Goal: Task Accomplishment & Management: Use online tool/utility

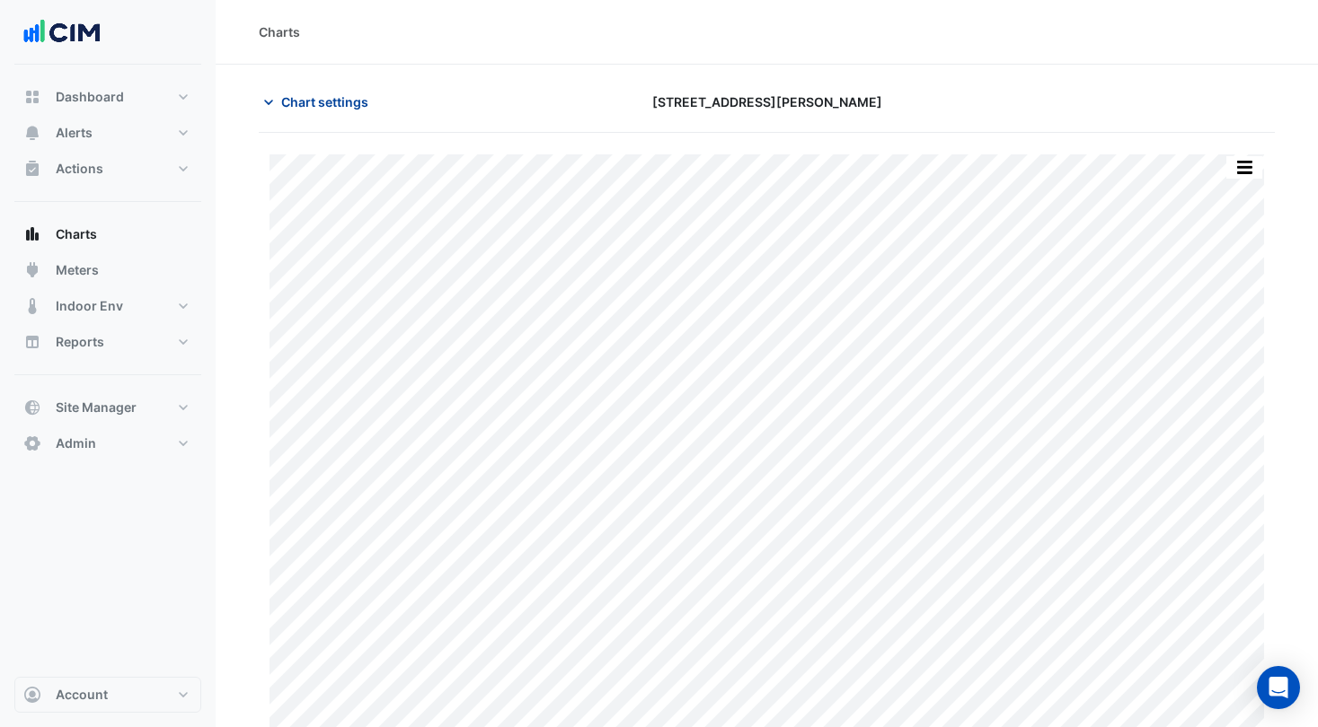
click at [348, 99] on span "Chart settings" at bounding box center [324, 102] width 87 height 19
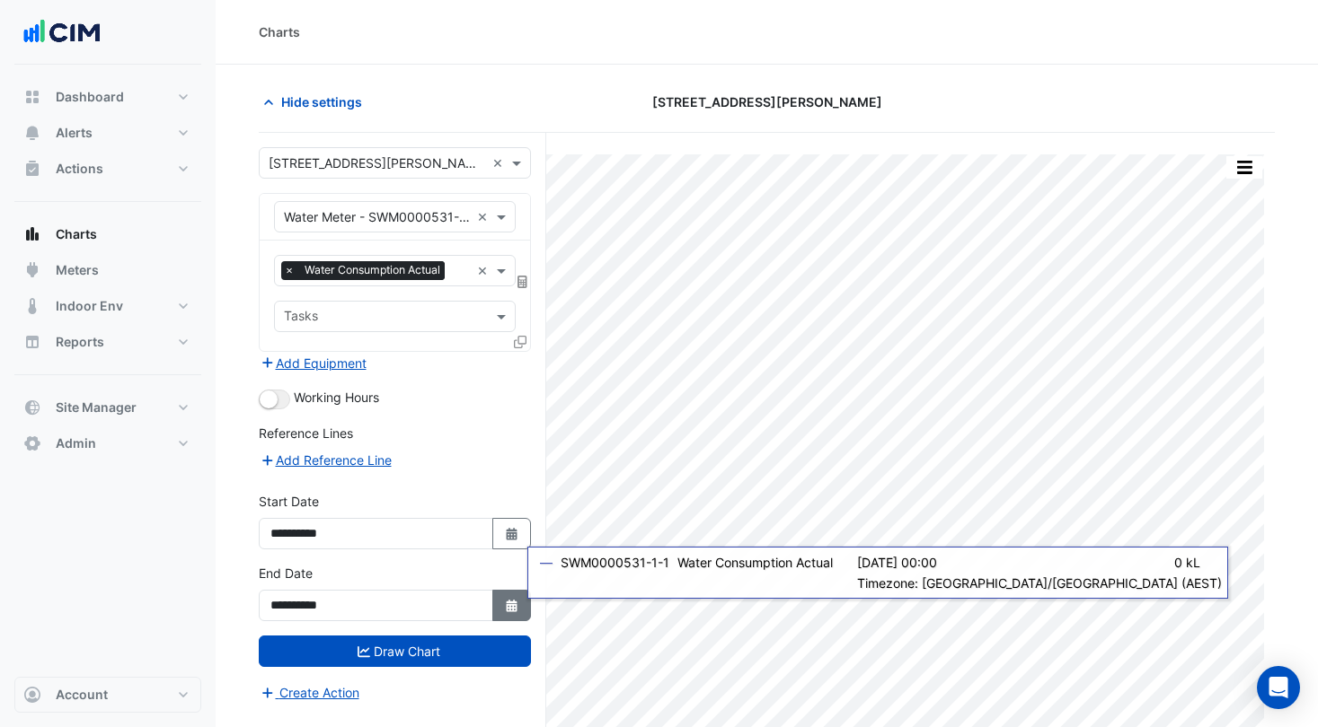
click at [519, 604] on button "Select Date" at bounding box center [512, 605] width 40 height 31
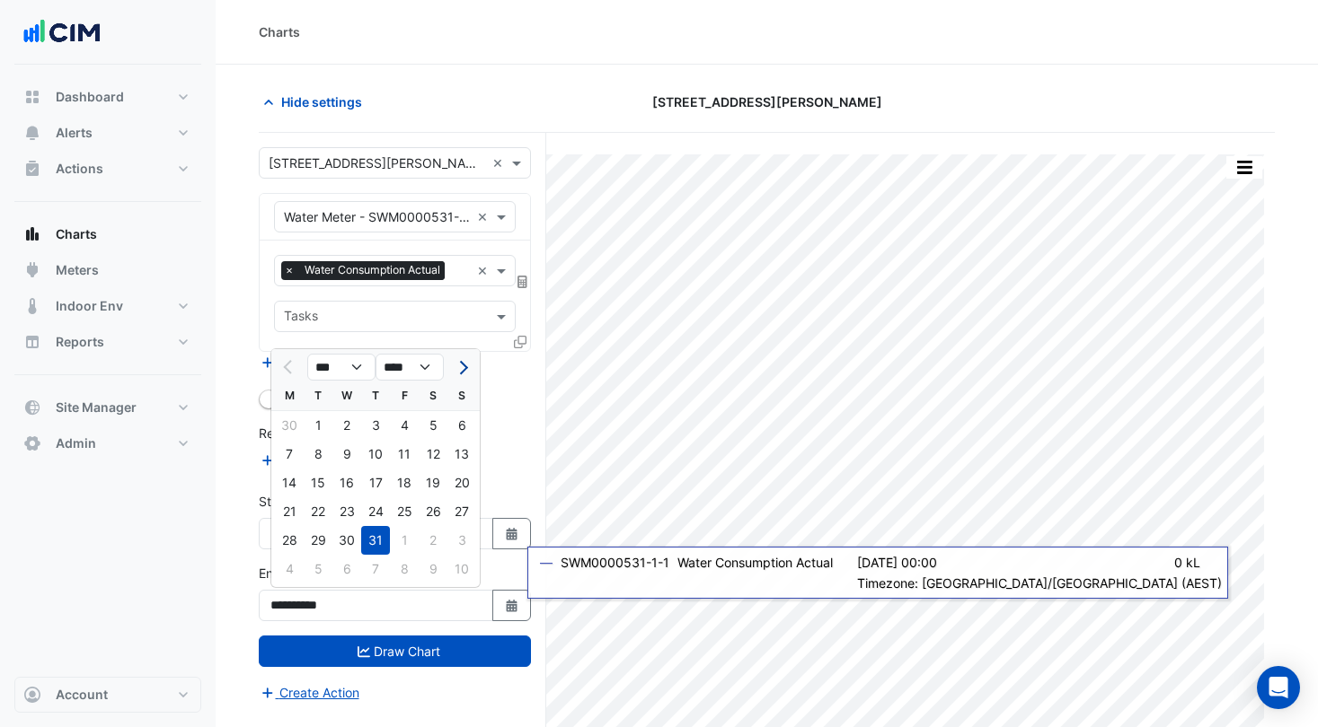
click at [460, 368] on span "Next month" at bounding box center [460, 367] width 13 height 13
select select "*"
click at [452, 539] on div "31" at bounding box center [461, 540] width 29 height 29
type input "**********"
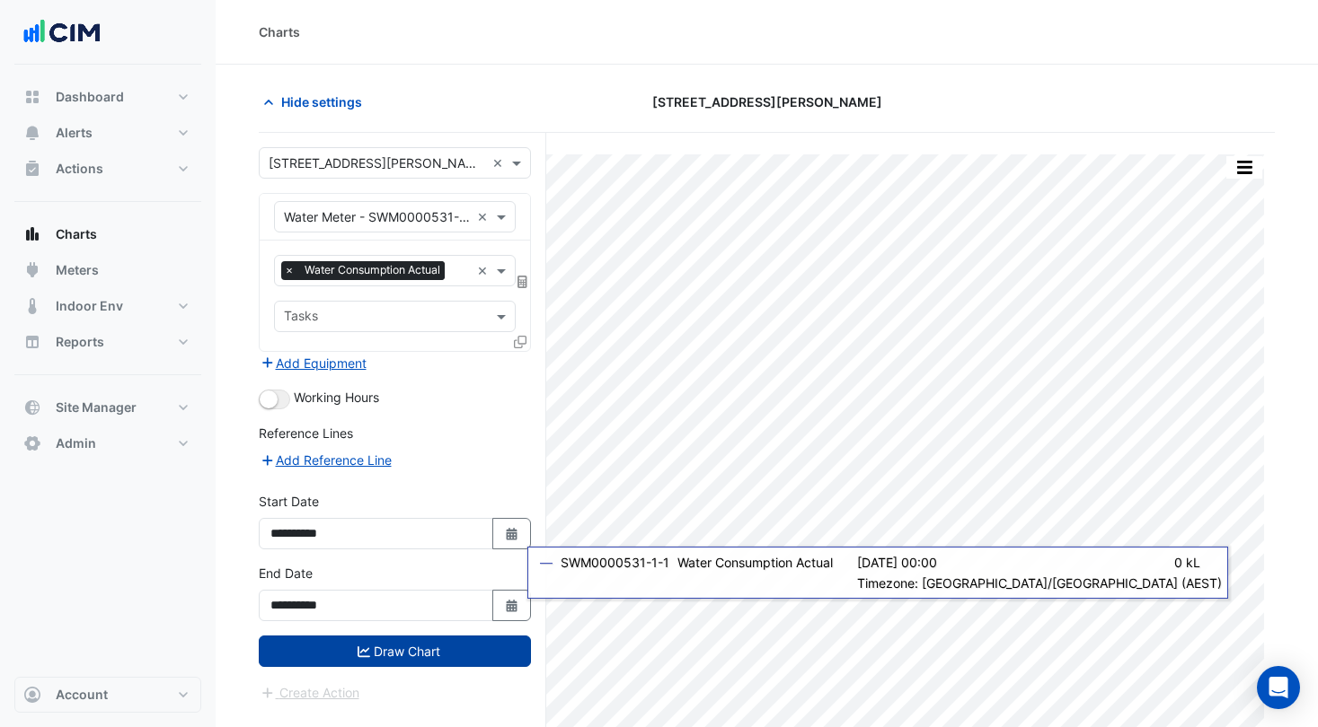
click at [348, 648] on button "Draw Chart" at bounding box center [395, 651] width 272 height 31
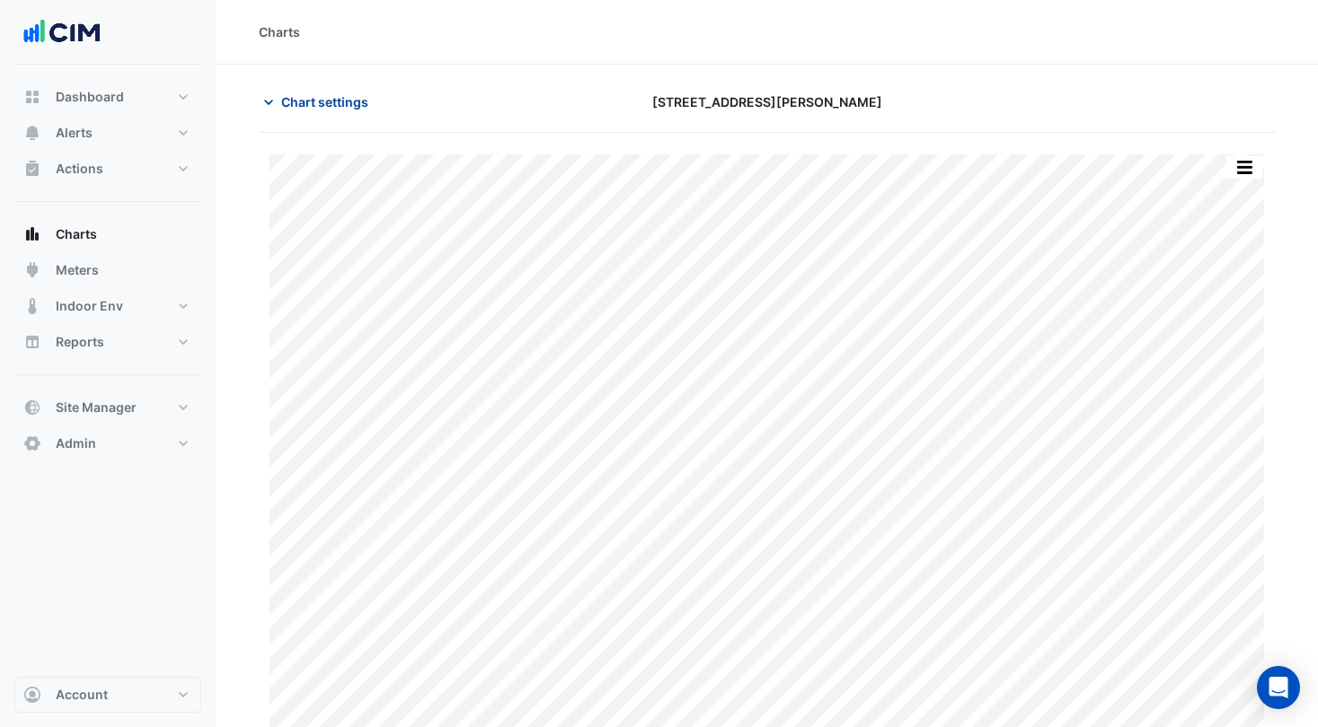
click at [308, 93] on span "Chart settings" at bounding box center [324, 102] width 87 height 19
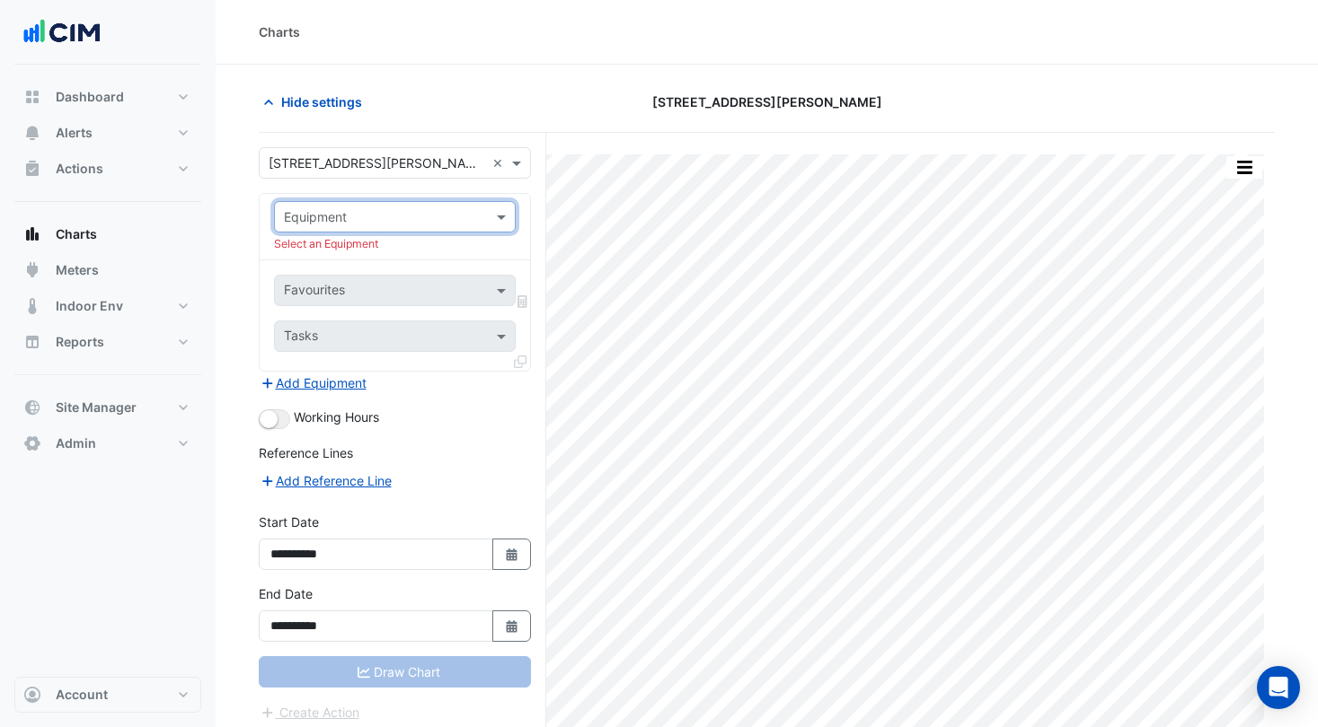
click at [403, 225] on input "text" at bounding box center [377, 217] width 186 height 19
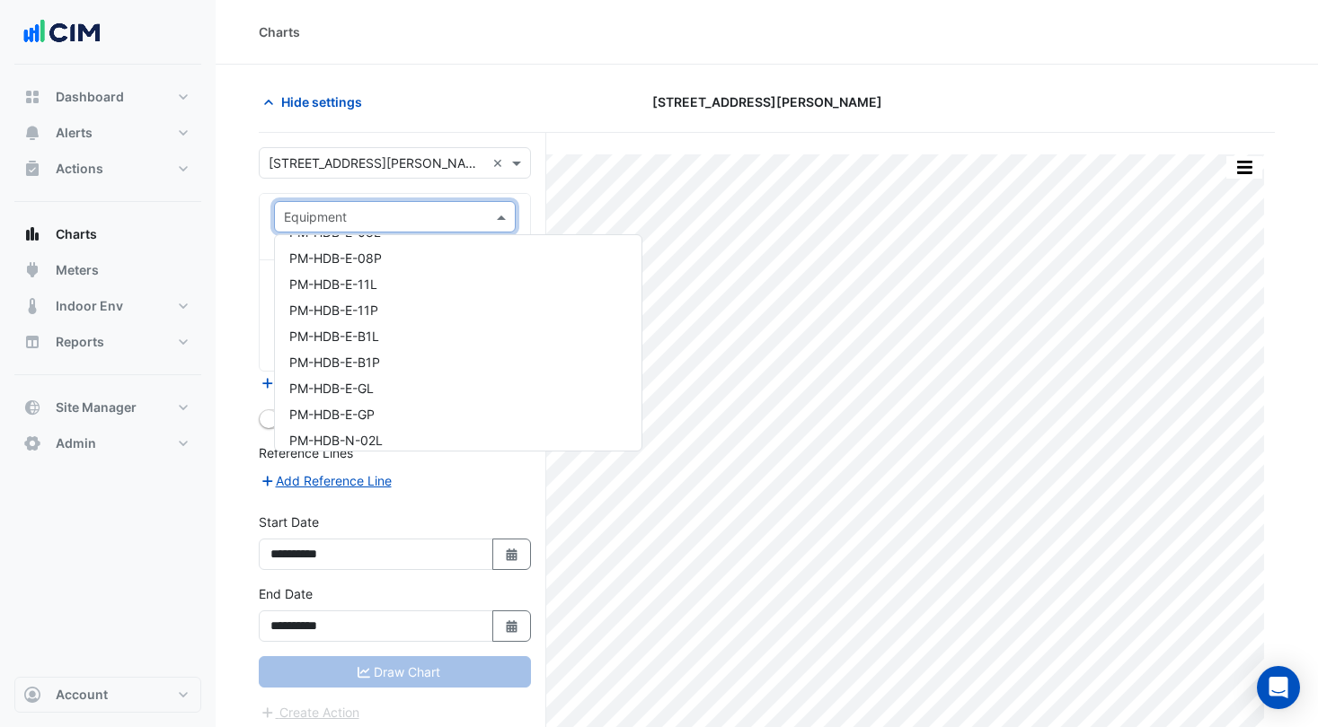
scroll to position [7600, 0]
type input "**"
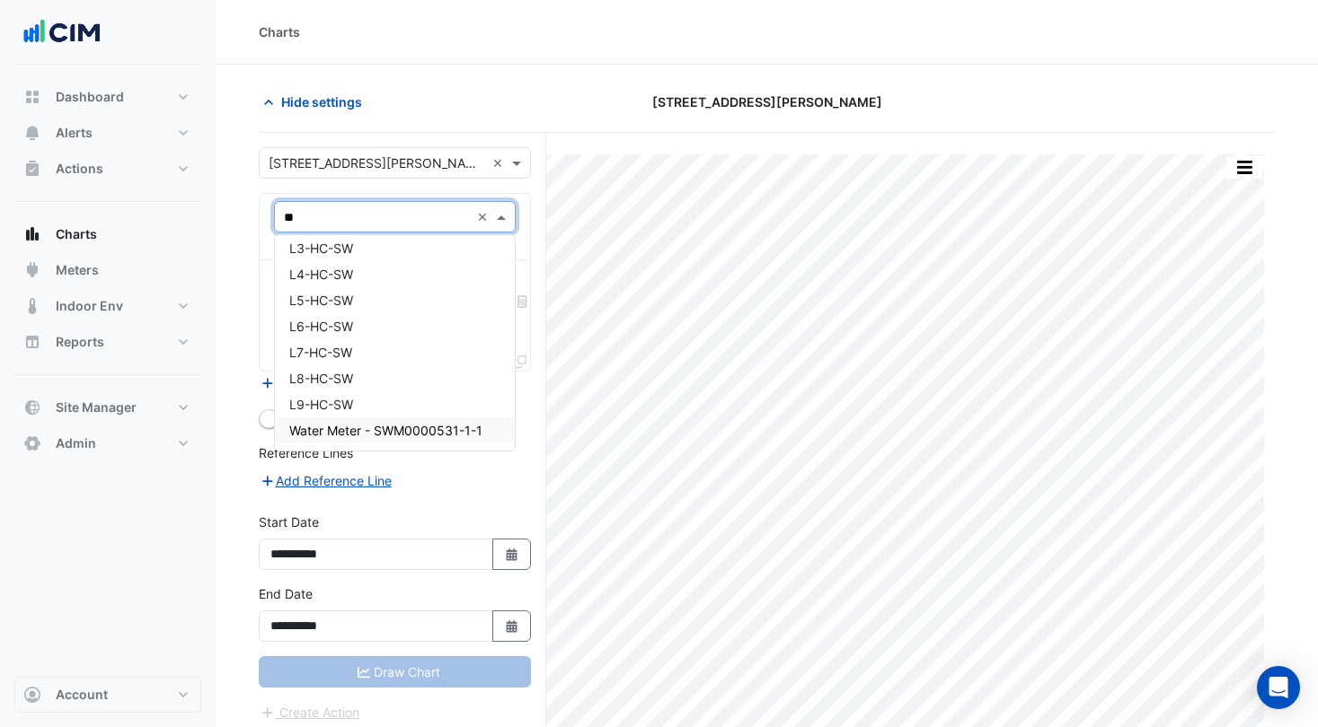
click at [376, 434] on span "Water Meter - SWM0000531-1-1" at bounding box center [385, 430] width 193 height 15
